Goal: Task Accomplishment & Management: Manage account settings

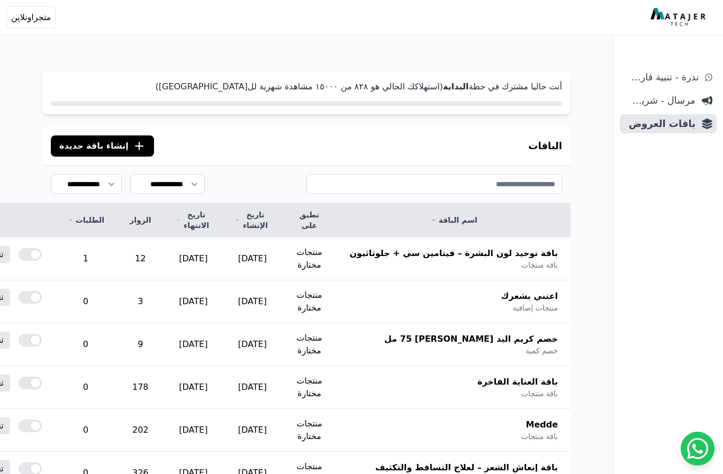
scroll to position [94, 0]
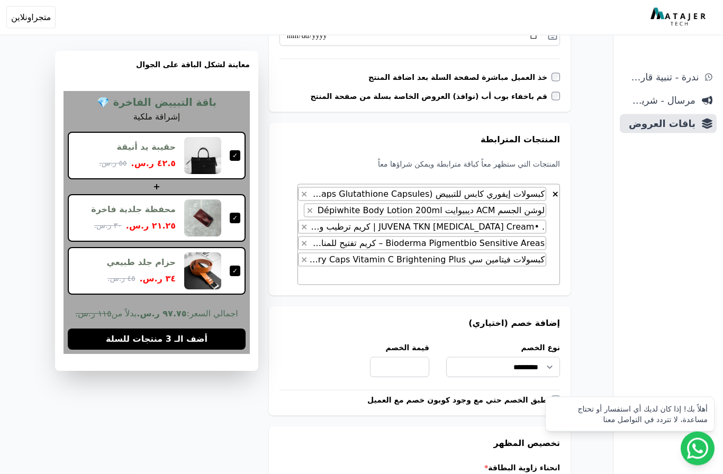
scroll to position [285, 0]
click at [468, 274] on span "× × كبسولات إيفوري كابس للتبييض (Ivory Caps Glutathione Capsules) – 1500 ملغ، 6…" at bounding box center [428, 234] width 262 height 101
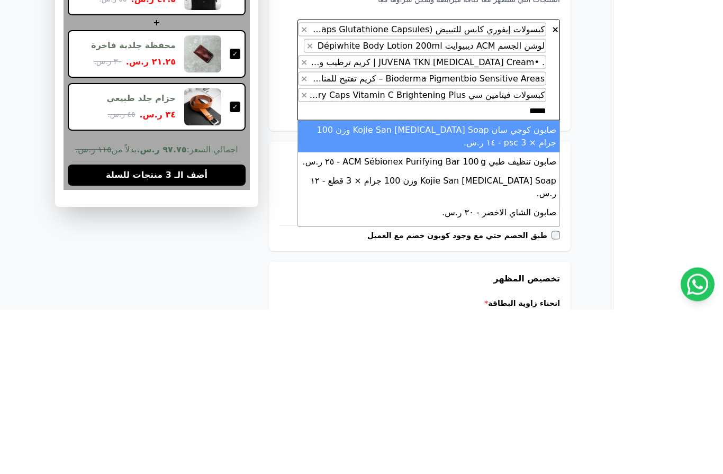
type textarea "*****"
click at [490, 285] on li "صابون كوجي سان Kojie San Skin Lightening Soap وزن 100 جرام × 3 psc - ١٤ ر.س." at bounding box center [428, 301] width 261 height 32
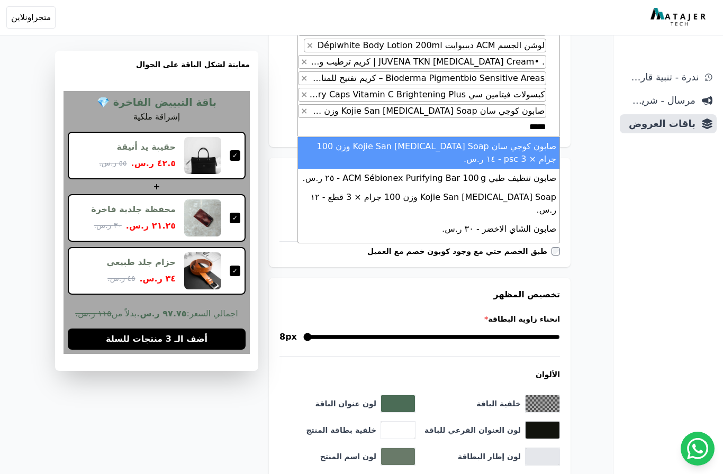
click at [455, 195] on li "Kojie San Skin Lightening Soap وزن 100 جرام × 3 قطع - ١٢ ر.س." at bounding box center [428, 204] width 261 height 32
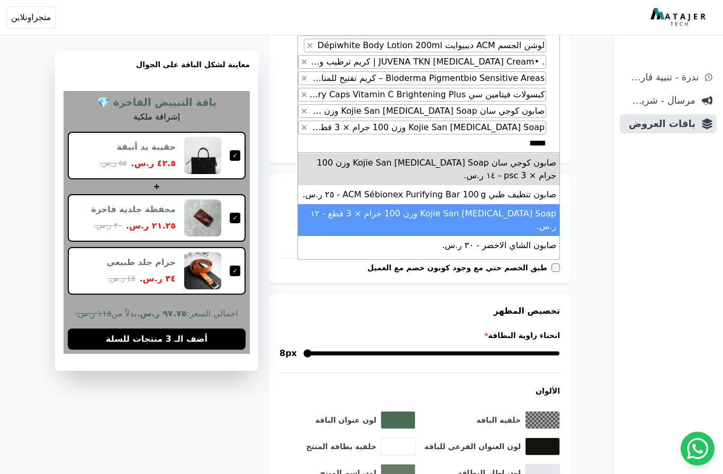
click at [596, 209] on div "**********" at bounding box center [306, 263] width 613 height 1341
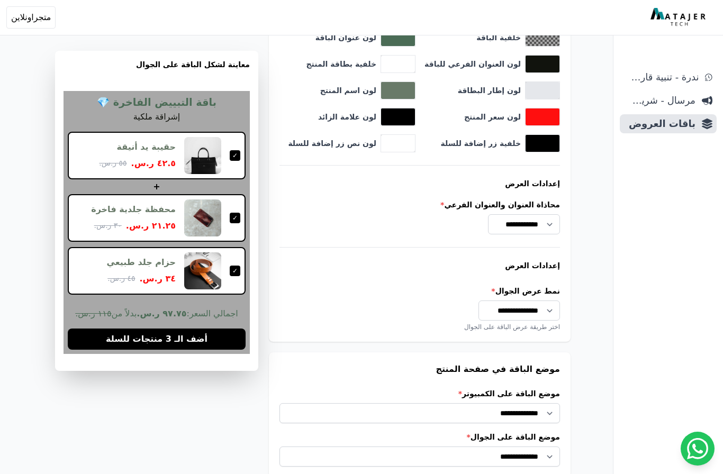
scroll to position [887, 0]
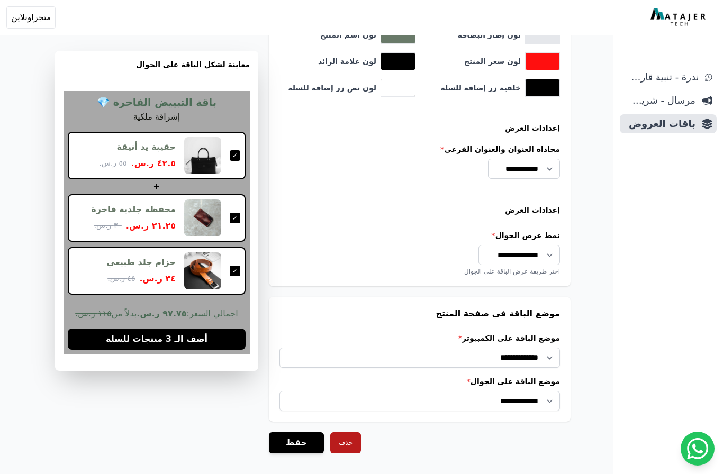
click at [302, 451] on button "حفظ" at bounding box center [296, 442] width 55 height 21
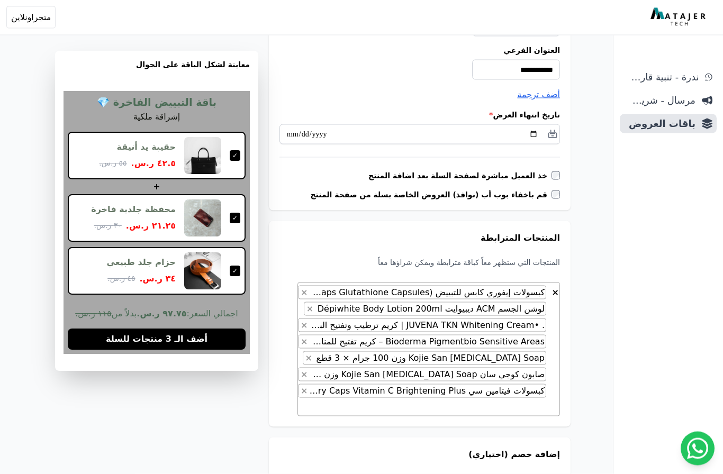
scroll to position [186, 0]
click at [312, 359] on span "×" at bounding box center [308, 357] width 7 height 10
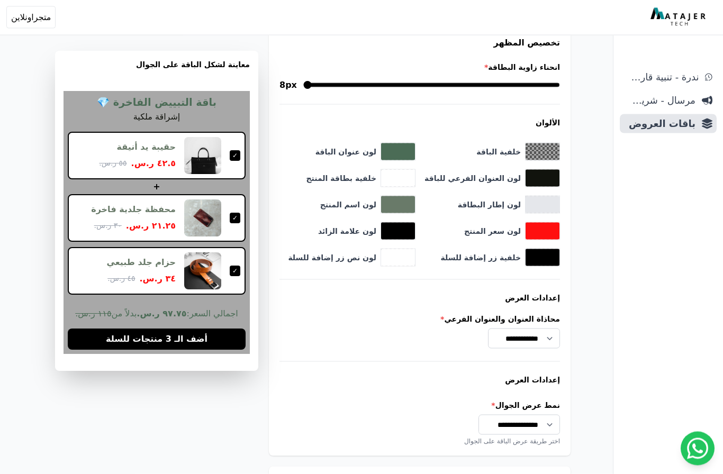
scroll to position [871, 0]
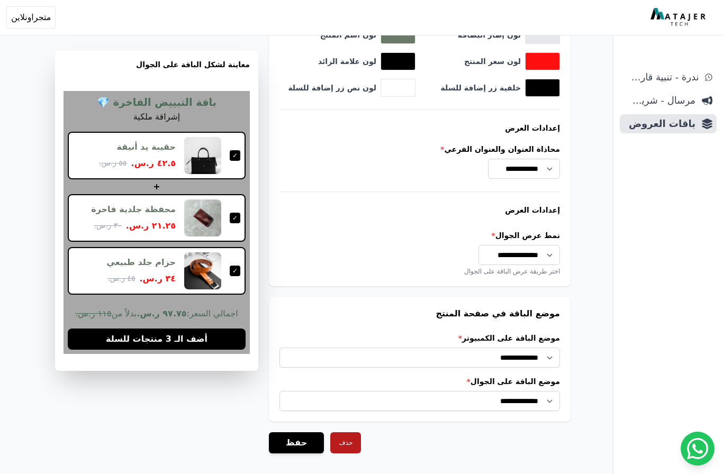
click at [299, 452] on button "حفظ" at bounding box center [296, 442] width 55 height 21
